Goal: Transaction & Acquisition: Purchase product/service

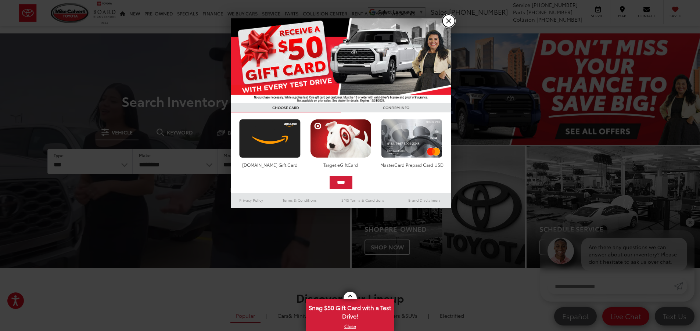
click at [445, 19] on link "X" at bounding box center [448, 21] width 12 height 12
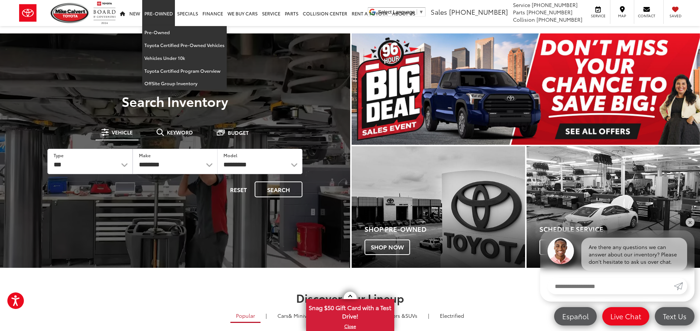
click at [166, 14] on link "Pre-Owned" at bounding box center [158, 13] width 33 height 26
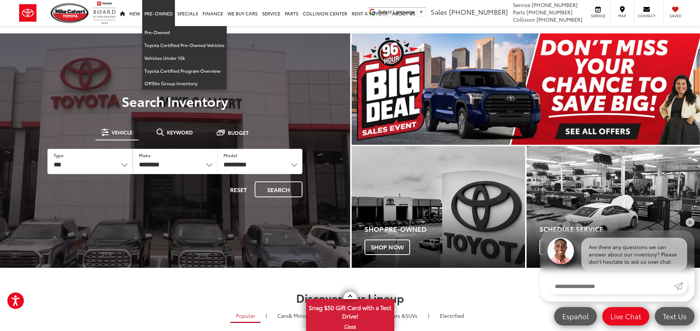
click at [158, 14] on link "Pre-Owned" at bounding box center [158, 13] width 33 height 26
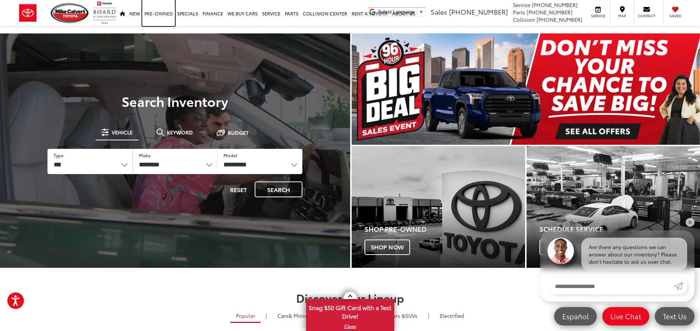
click at [155, 12] on link "Pre-Owned" at bounding box center [158, 13] width 33 height 26
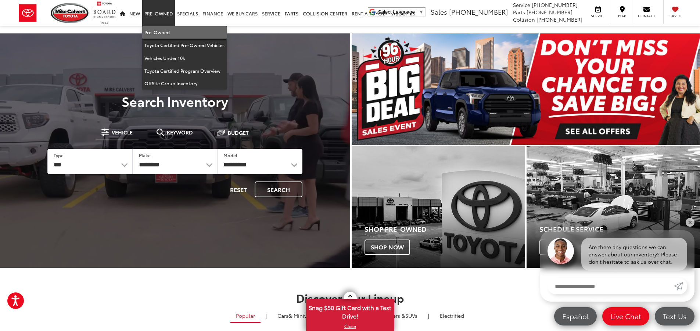
click at [153, 33] on link "Pre-Owned" at bounding box center [184, 32] width 84 height 13
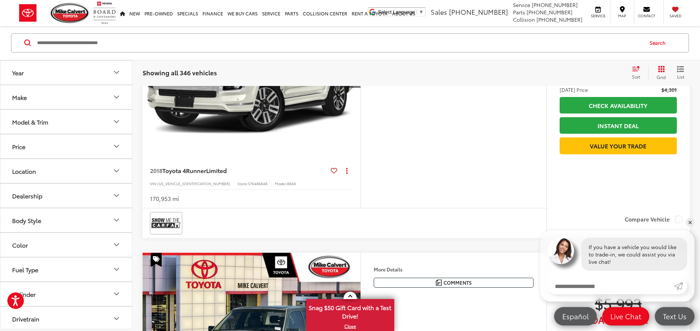
scroll to position [93, 0]
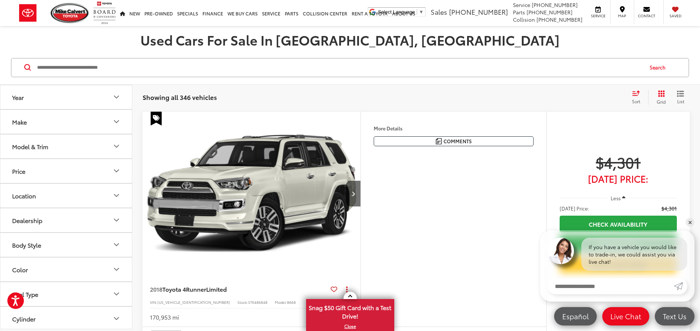
click at [622, 198] on icon "button" at bounding box center [623, 198] width 3 height 6
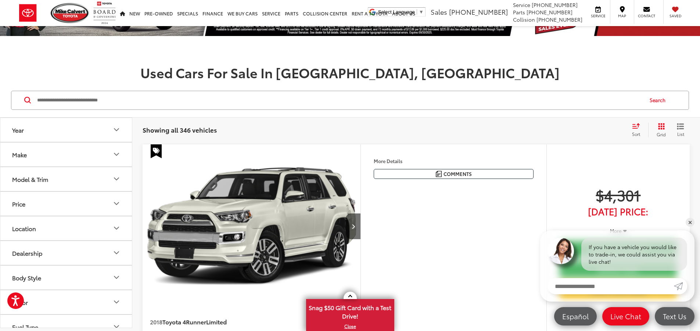
scroll to position [59, 0]
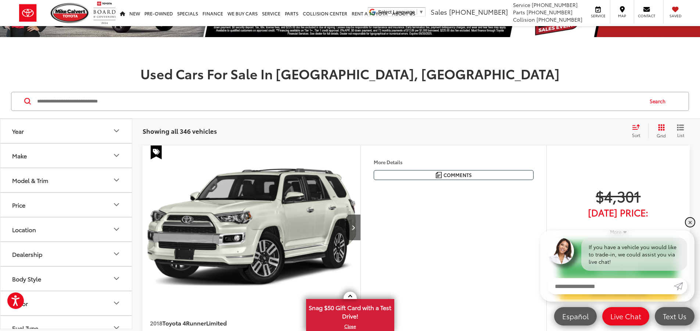
click at [690, 220] on link "✕" at bounding box center [689, 222] width 9 height 9
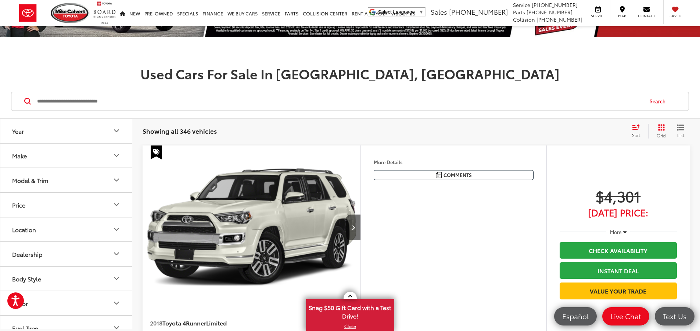
click at [616, 231] on span "More" at bounding box center [616, 231] width 12 height 7
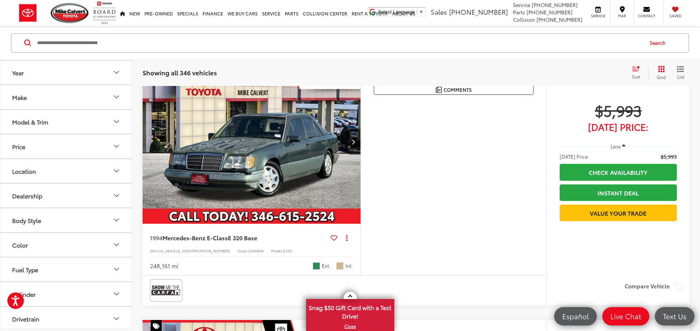
scroll to position [405, 0]
click at [220, 224] on img "1994 Mercedes-Benz E-Class E 320 Base 0" at bounding box center [251, 141] width 219 height 164
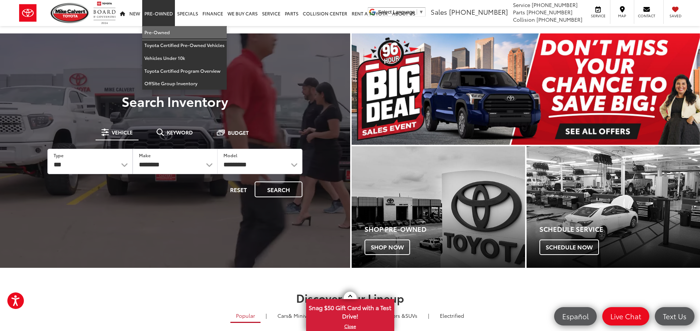
click at [151, 37] on link "Pre-Owned" at bounding box center [184, 32] width 84 height 13
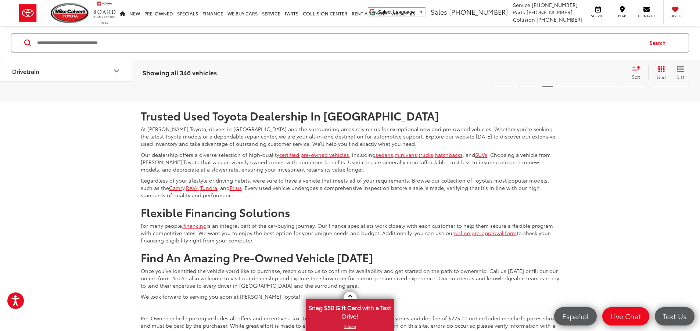
scroll to position [3224, 0]
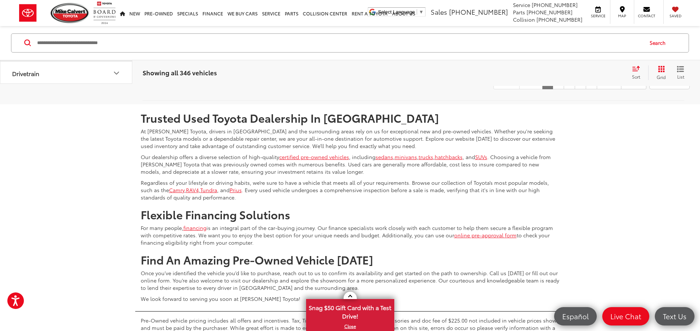
click at [662, 70] on icon "Grid View" at bounding box center [661, 69] width 7 height 7
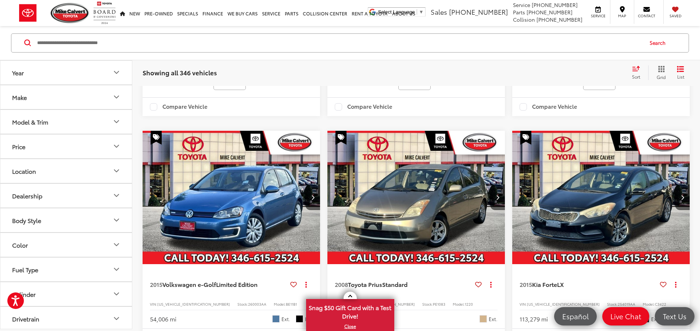
scroll to position [1243, 0]
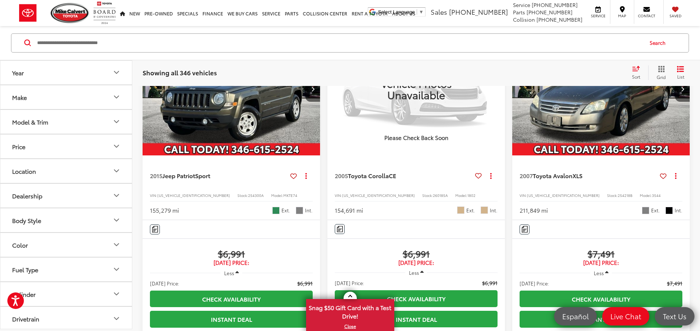
scroll to position [587, 0]
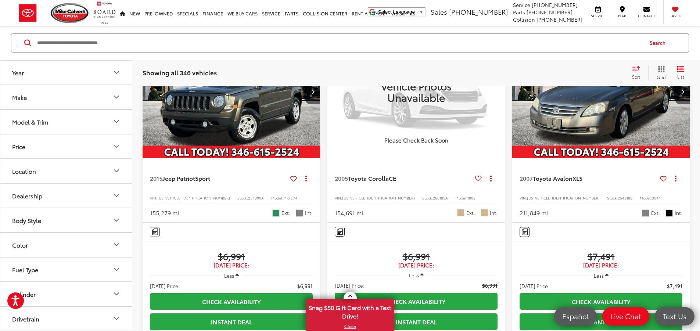
click at [113, 221] on icon "Body Style" at bounding box center [116, 220] width 9 height 9
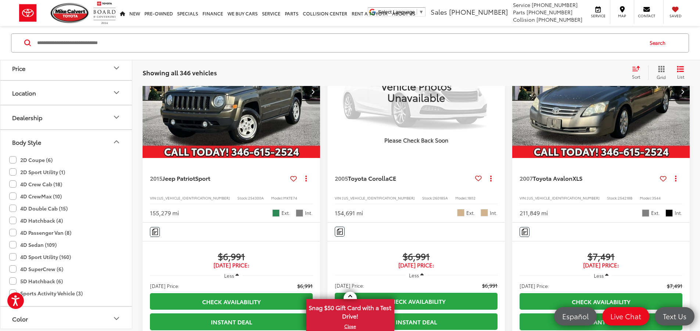
scroll to position [115, 0]
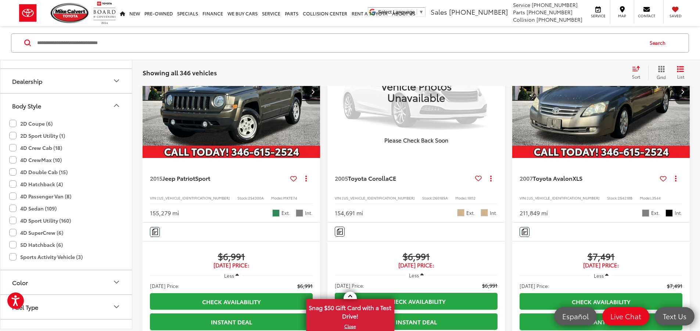
click at [12, 220] on label "4D Sport Utility (160)" at bounding box center [40, 220] width 62 height 12
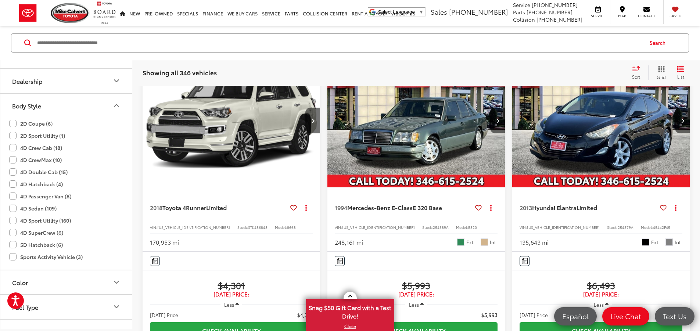
scroll to position [118, 0]
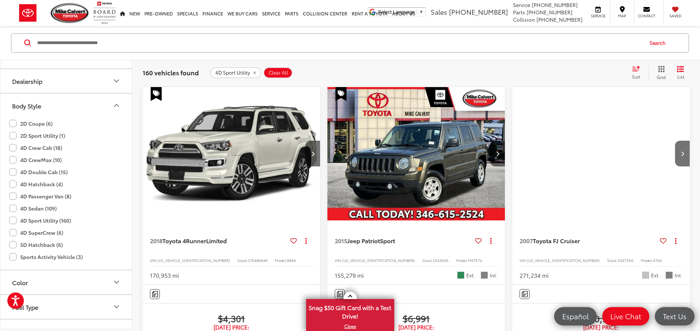
click at [13, 180] on label "4D Hatchback (4)" at bounding box center [36, 184] width 54 height 12
